Goal: Information Seeking & Learning: Check status

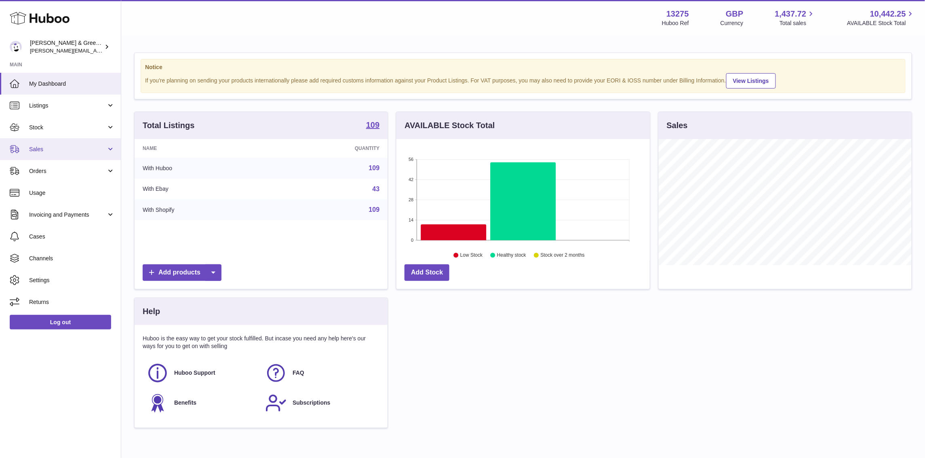
click at [87, 149] on span "Sales" at bounding box center [67, 149] width 77 height 8
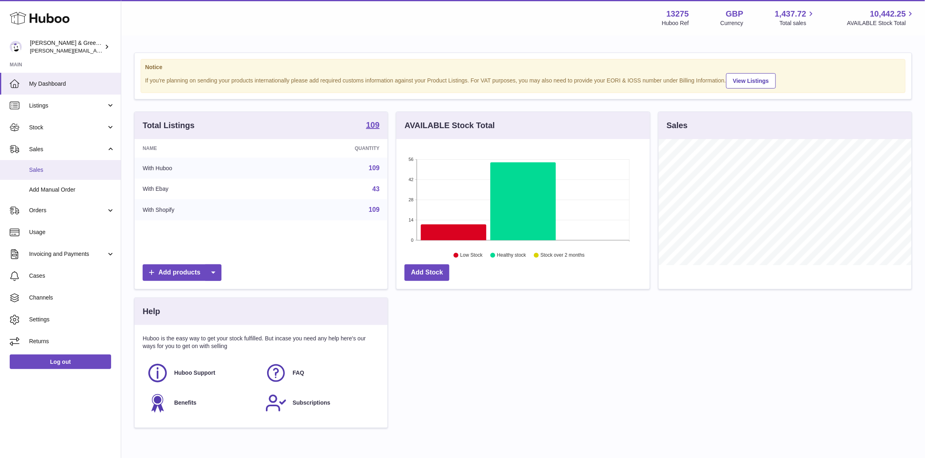
click at [75, 164] on link "Sales" at bounding box center [60, 170] width 121 height 20
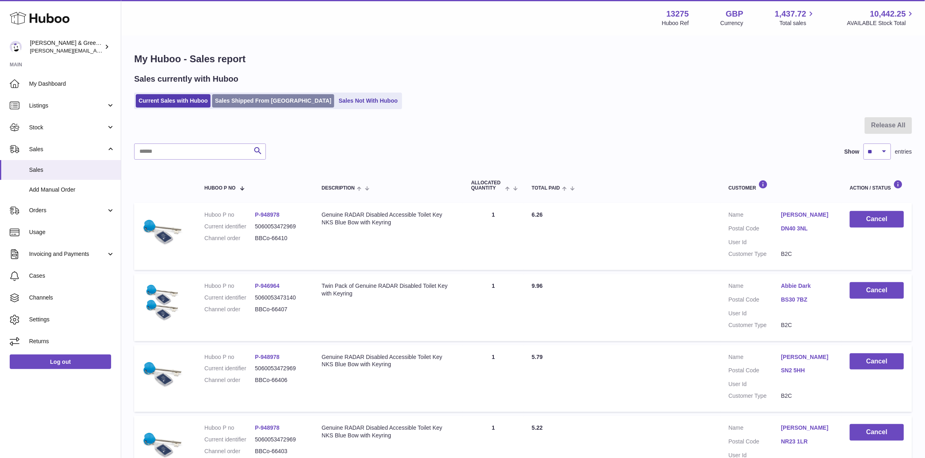
click at [275, 104] on link "Sales Shipped From Huboo" at bounding box center [273, 100] width 122 height 13
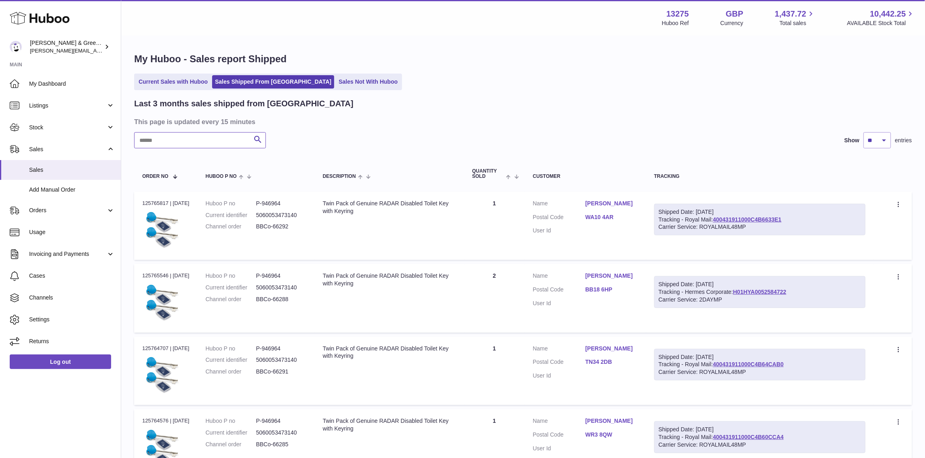
click at [201, 134] on input "text" at bounding box center [200, 140] width 132 height 16
type input "*****"
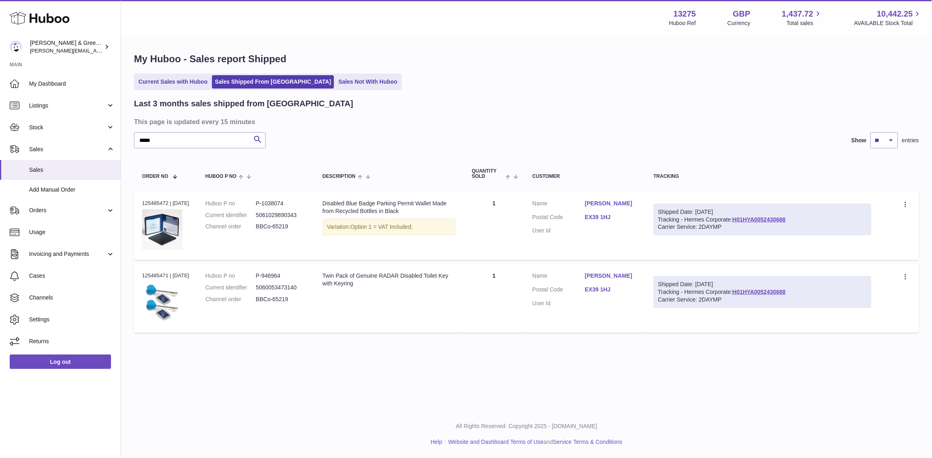
click at [280, 201] on dd "P-1038074" at bounding box center [281, 204] width 50 height 8
copy dd "1038074"
click at [88, 128] on span "Stock" at bounding box center [67, 128] width 77 height 8
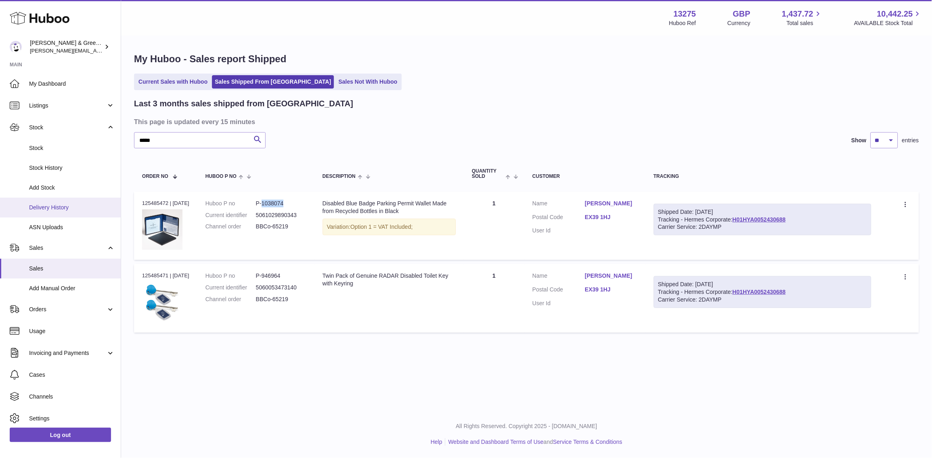
click at [71, 200] on link "Delivery History" at bounding box center [60, 208] width 121 height 20
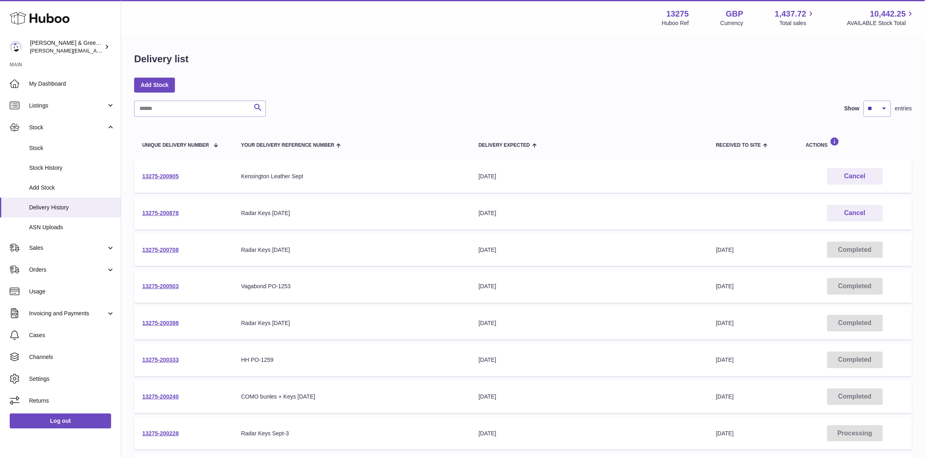
click at [183, 211] on td "13275-200878" at bounding box center [183, 213] width 99 height 33
click at [175, 210] on link "13275-200878" at bounding box center [160, 213] width 36 height 6
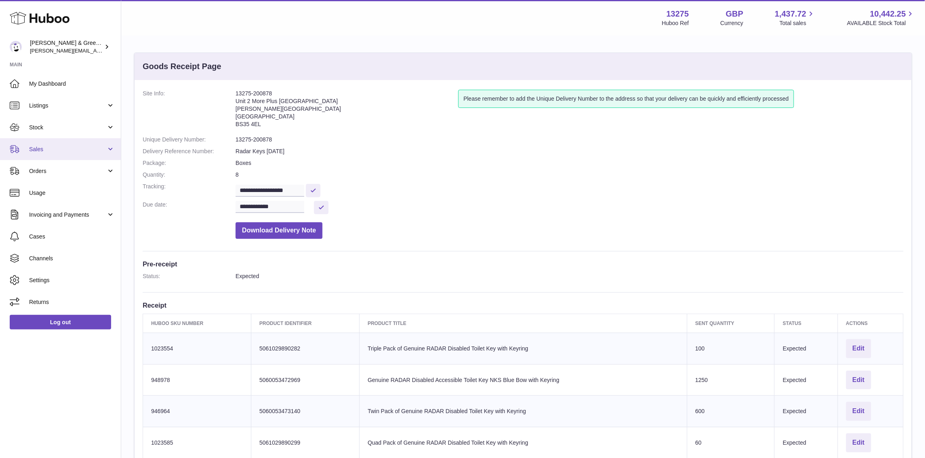
click at [67, 147] on span "Sales" at bounding box center [67, 149] width 77 height 8
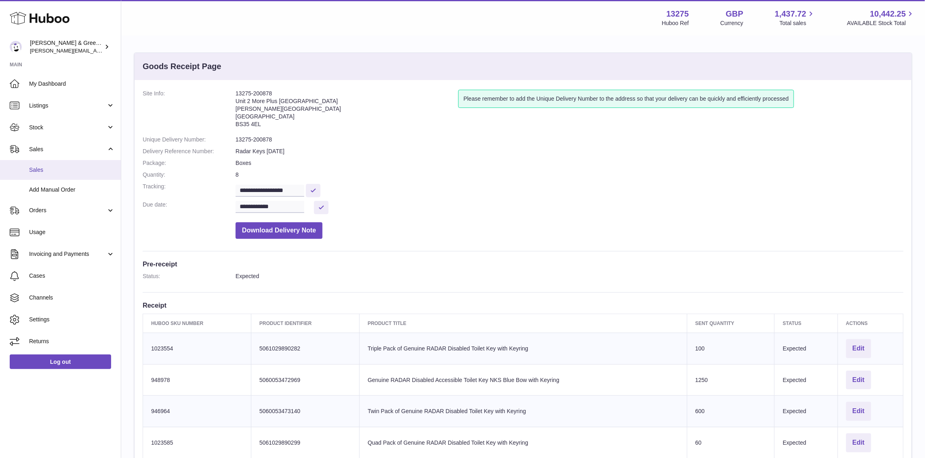
click at [65, 166] on span "Sales" at bounding box center [72, 170] width 86 height 8
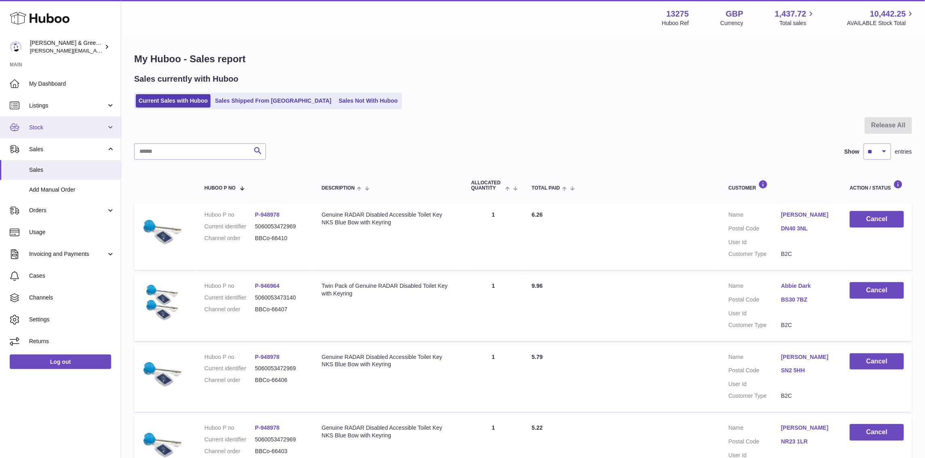
click at [77, 130] on span "Stock" at bounding box center [67, 128] width 77 height 8
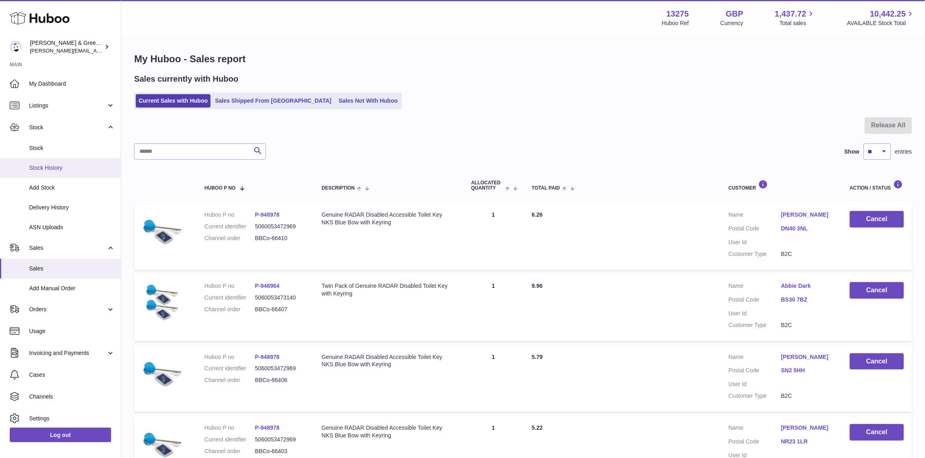
click at [80, 168] on span "Stock History" at bounding box center [72, 168] width 86 height 8
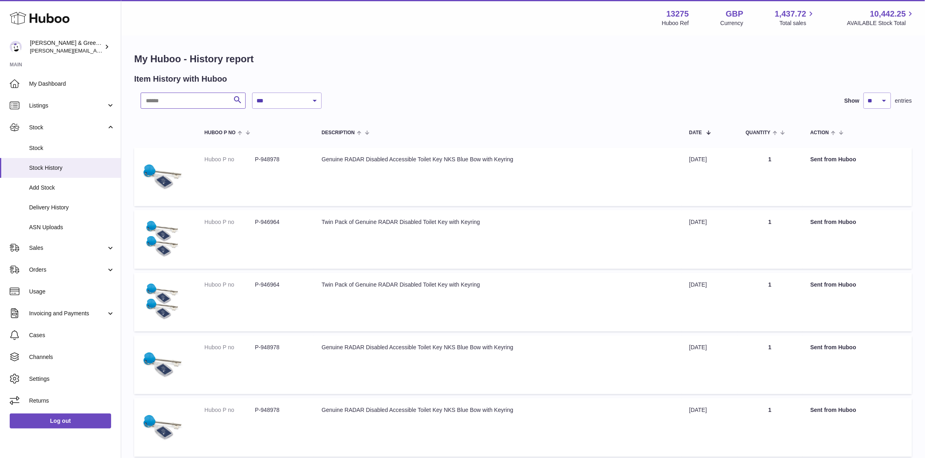
click at [204, 101] on input "text" at bounding box center [193, 101] width 105 height 16
click at [68, 158] on link "Stock History" at bounding box center [60, 168] width 121 height 20
click at [68, 152] on link "Stock" at bounding box center [60, 148] width 121 height 20
click at [68, 151] on link "Stock" at bounding box center [60, 148] width 121 height 20
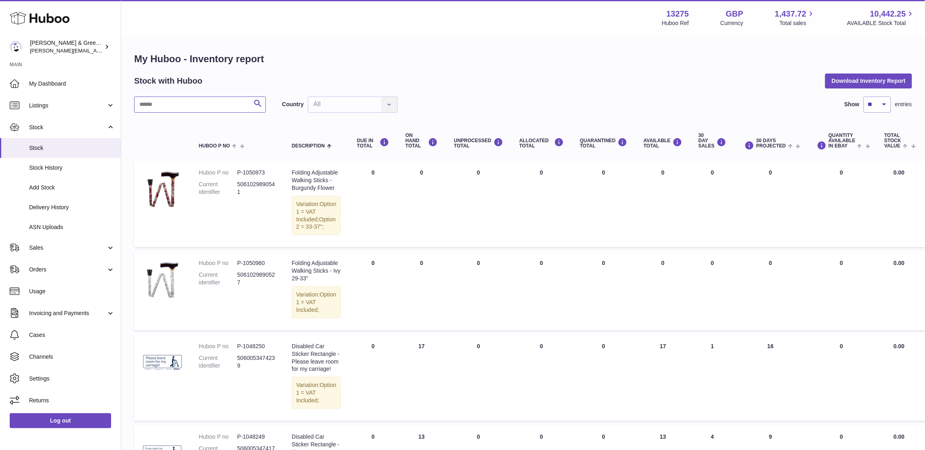
click at [201, 108] on input "text" at bounding box center [200, 105] width 132 height 16
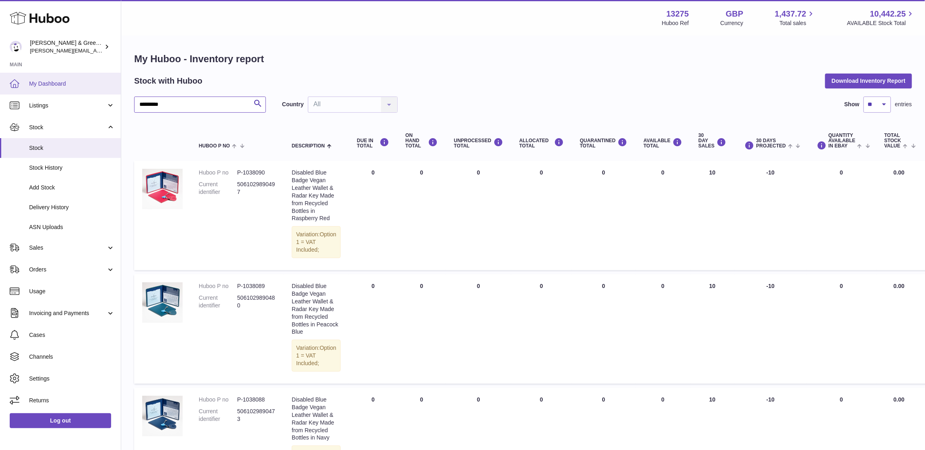
drag, startPoint x: 186, startPoint y: 105, endPoint x: 37, endPoint y: 88, distance: 150.0
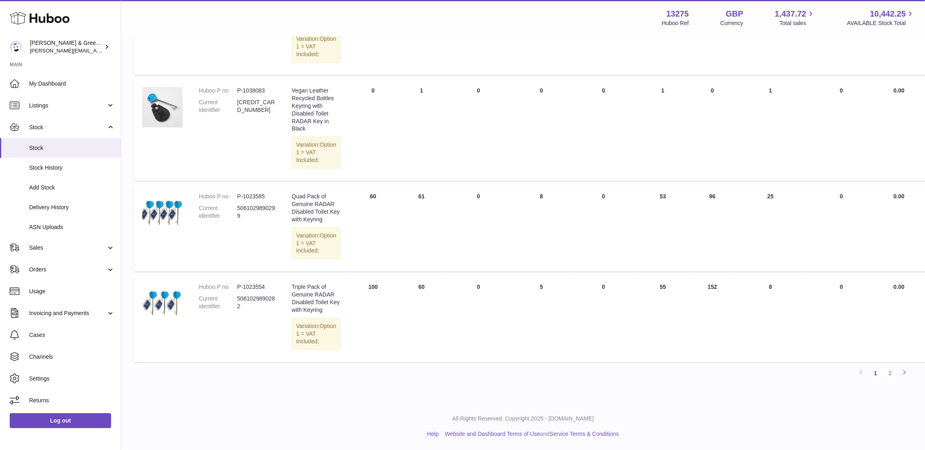
scroll to position [909, 0]
type input "***"
click at [894, 370] on link "2" at bounding box center [890, 373] width 15 height 15
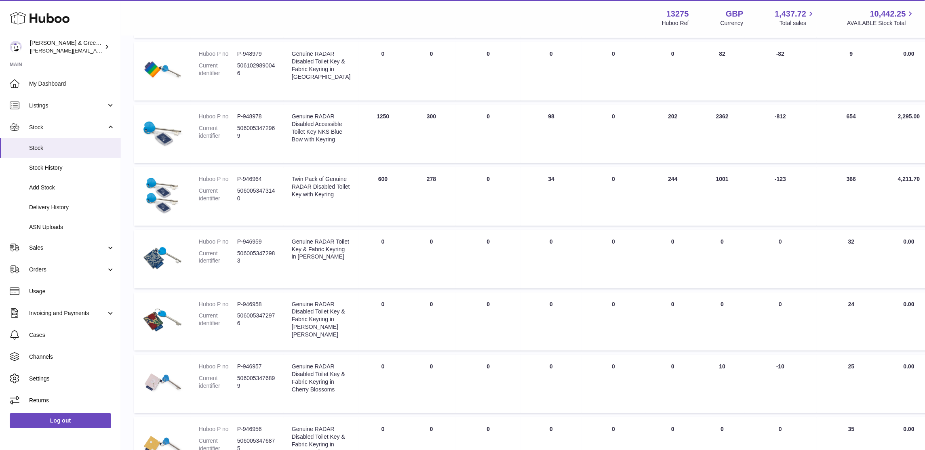
scroll to position [202, 0]
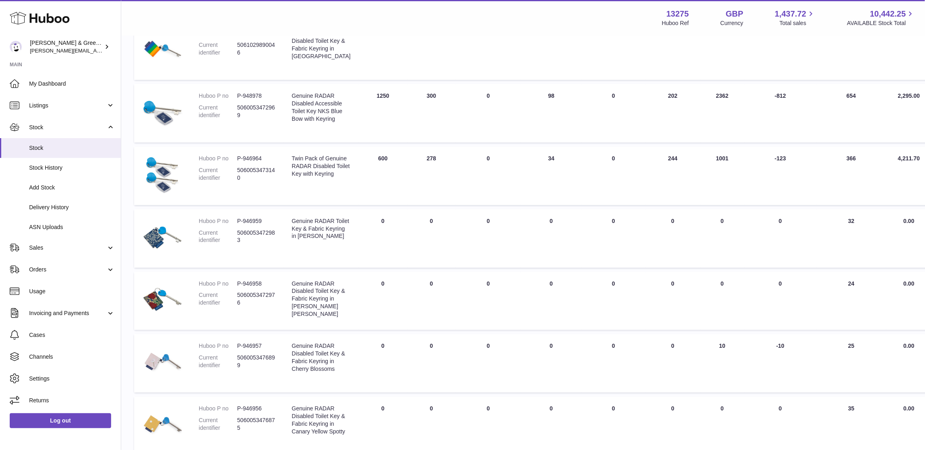
click at [654, 183] on td "AVAILABLE Total 244" at bounding box center [672, 176] width 55 height 59
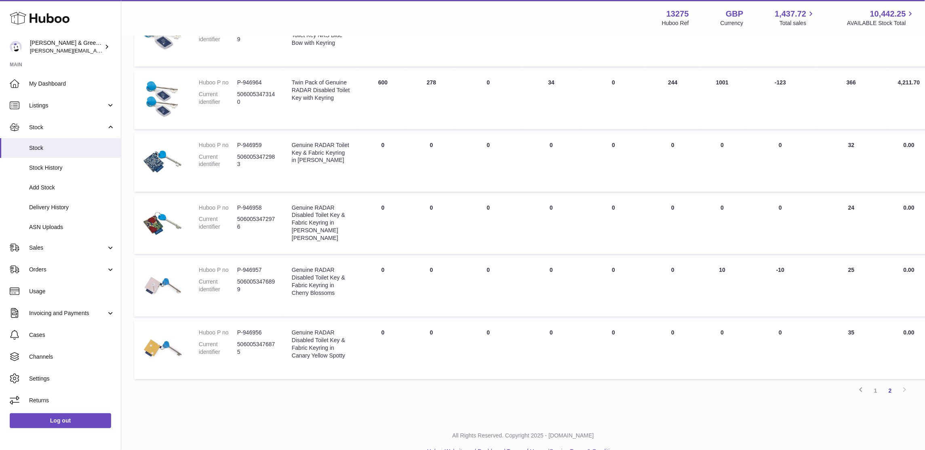
scroll to position [359, 0]
